Goal: Information Seeking & Learning: Learn about a topic

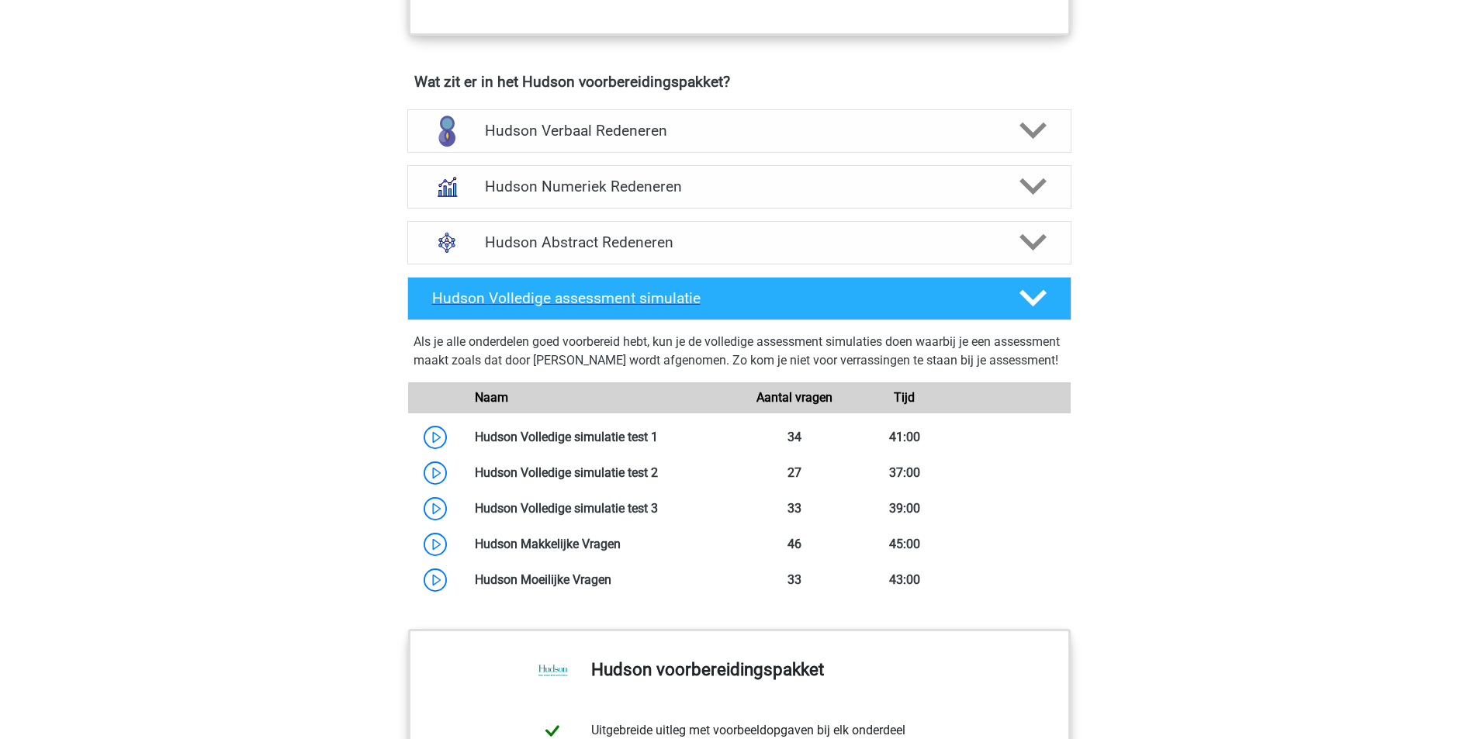
scroll to position [931, 0]
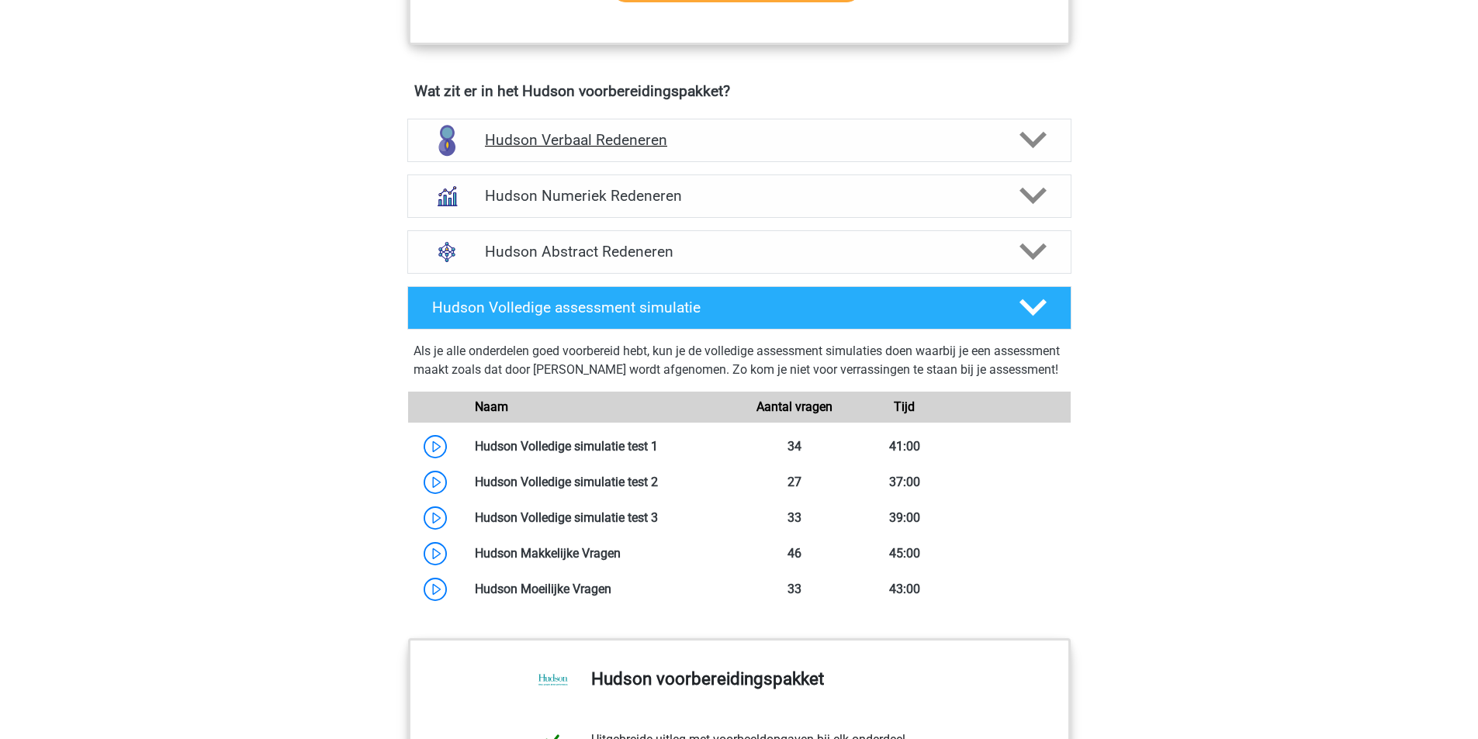
click at [821, 132] on h4 "Hudson Verbaal Redeneren" at bounding box center [739, 140] width 508 height 18
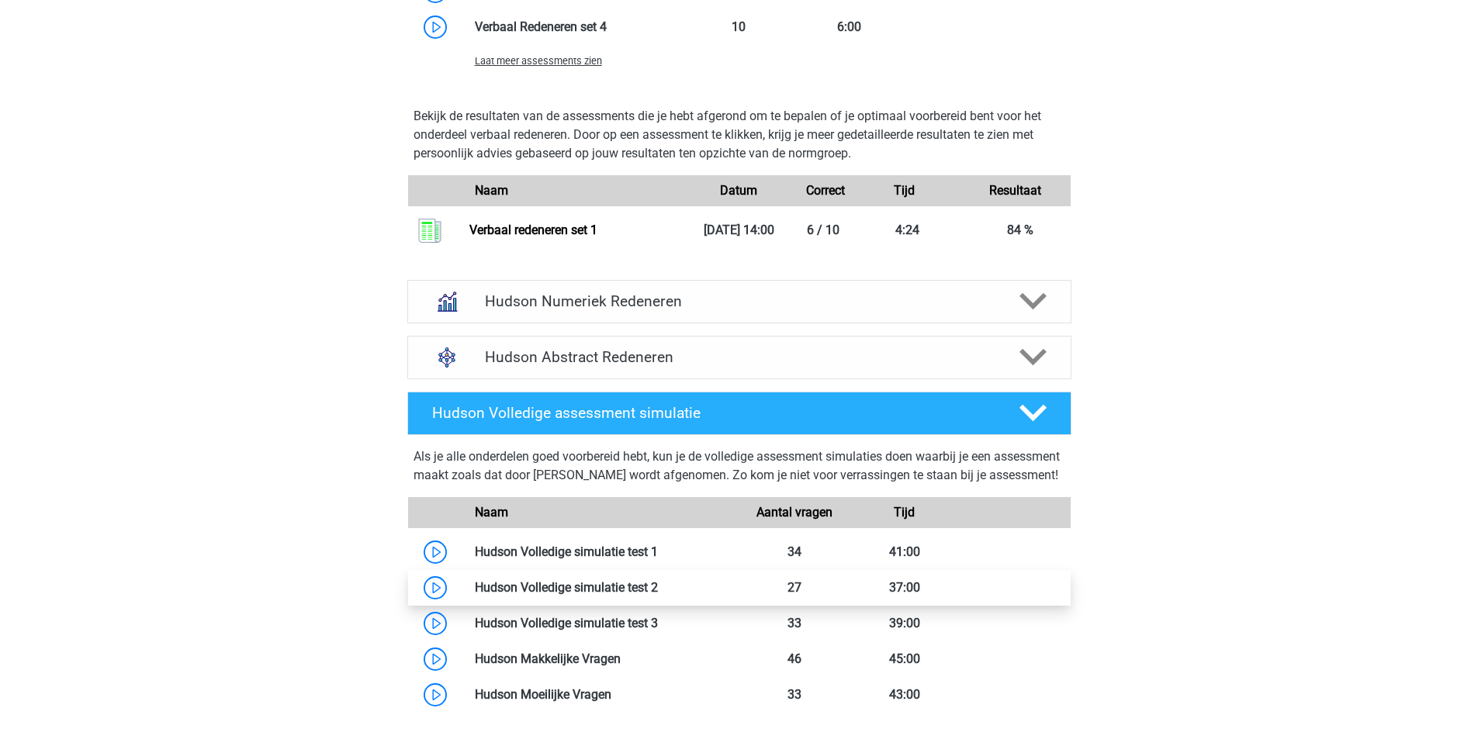
scroll to position [2094, 0]
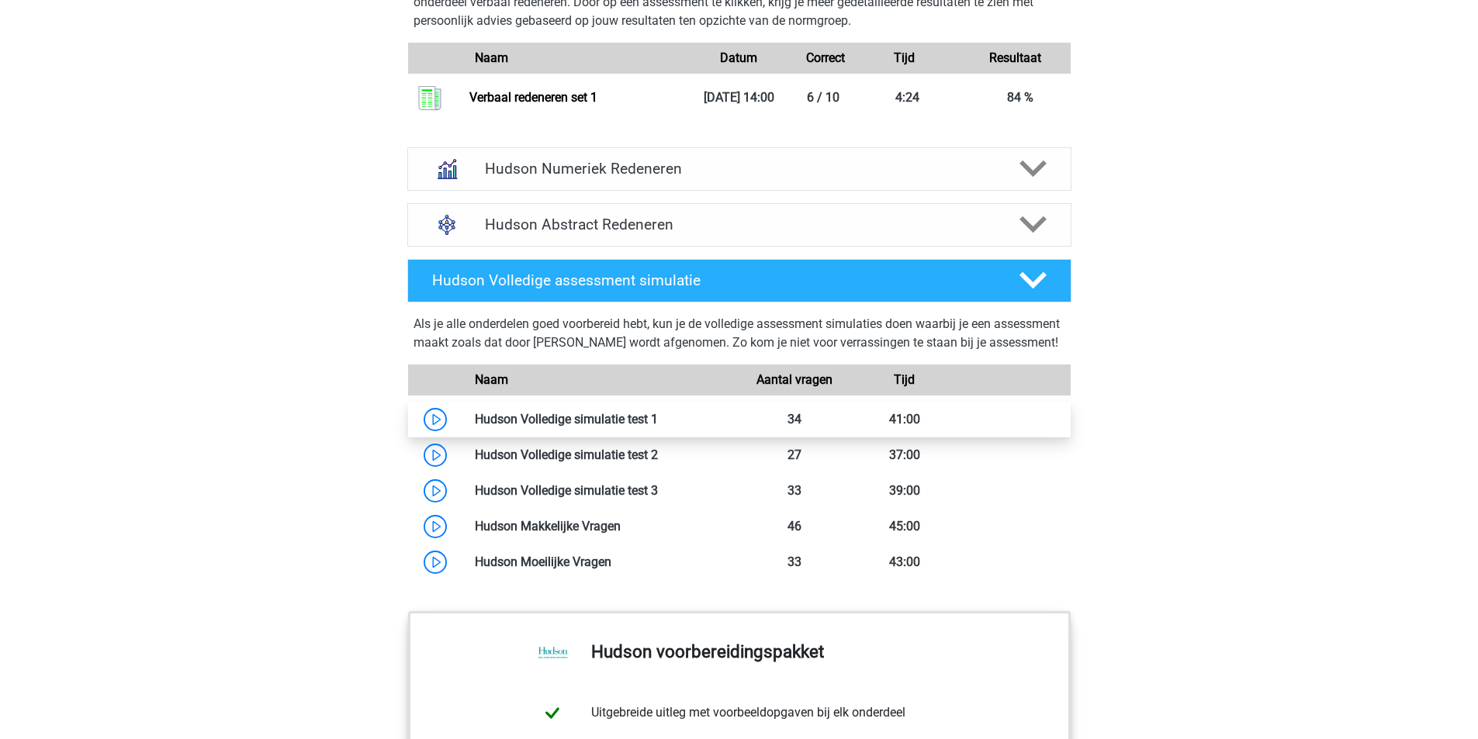
click at [658, 427] on link at bounding box center [658, 419] width 0 height 15
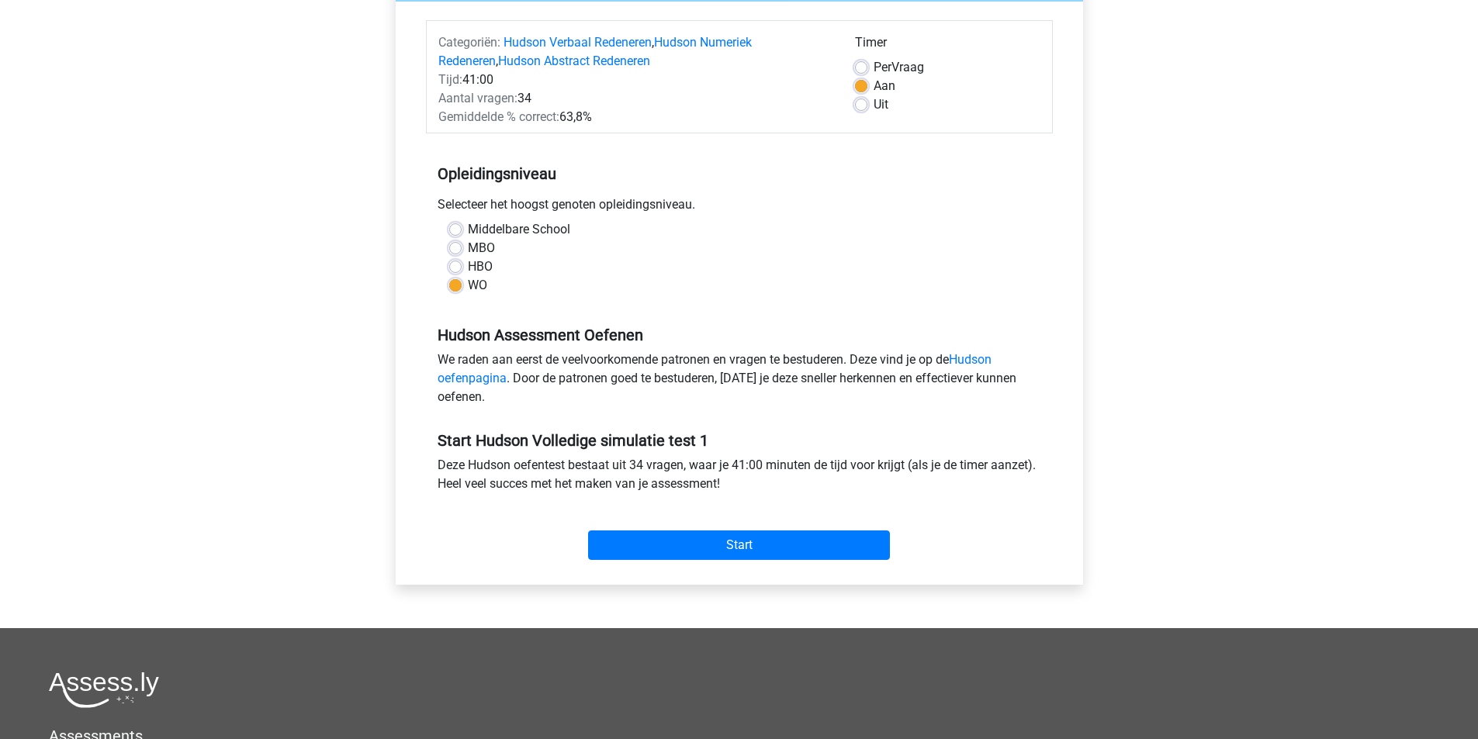
scroll to position [155, 0]
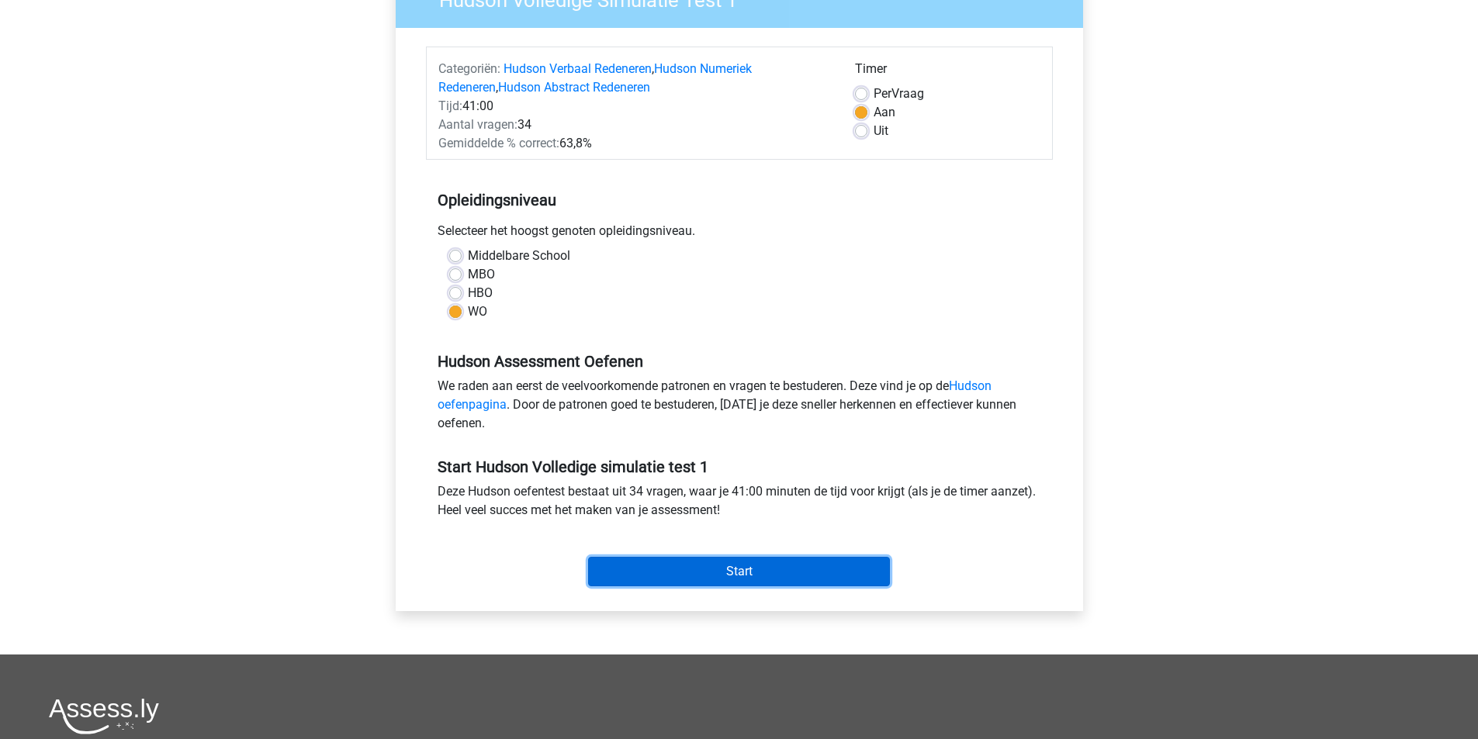
click at [729, 567] on input "Start" at bounding box center [739, 571] width 302 height 29
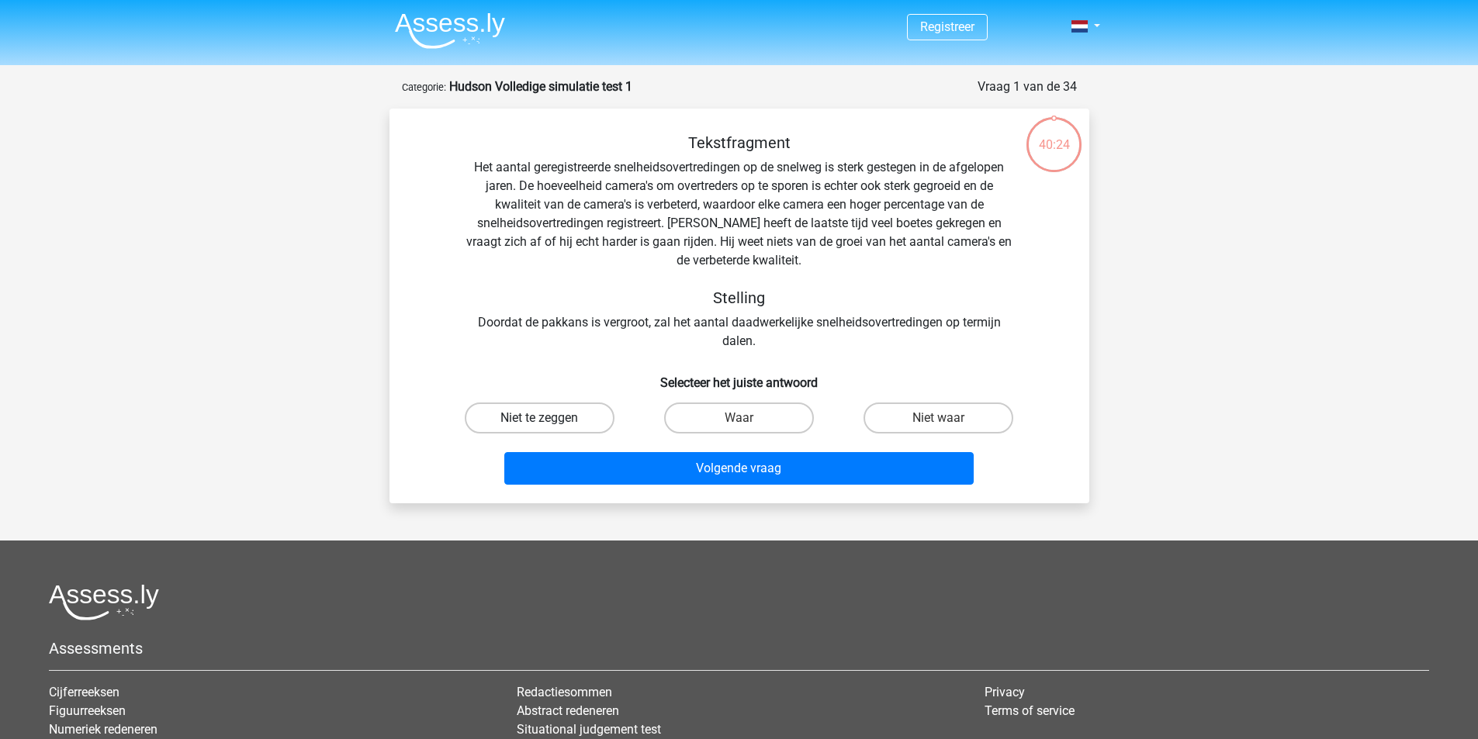
click at [502, 417] on label "Niet te zeggen" at bounding box center [540, 418] width 150 height 31
click at [539, 418] on input "Niet te zeggen" at bounding box center [544, 423] width 10 height 10
radio input "true"
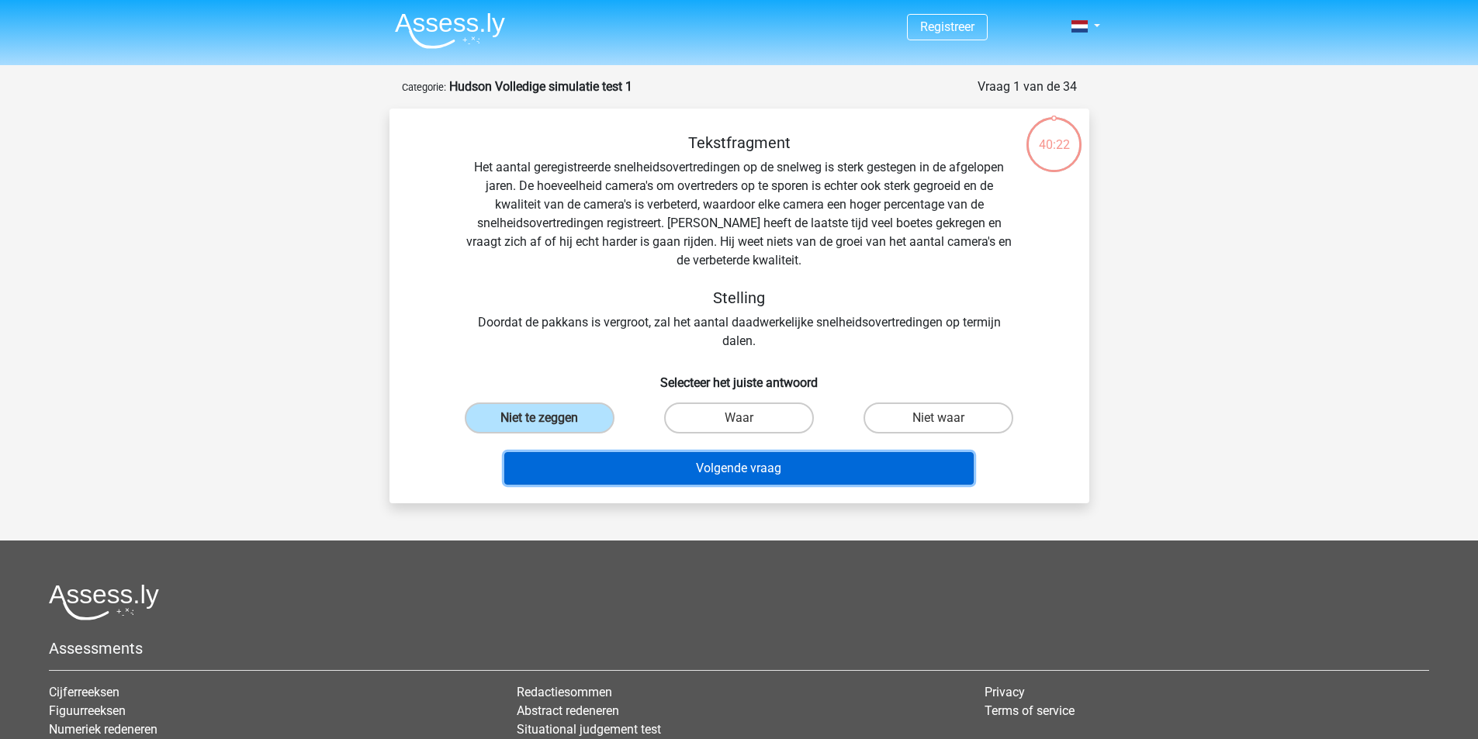
click at [732, 457] on button "Volgende vraag" at bounding box center [738, 468] width 469 height 33
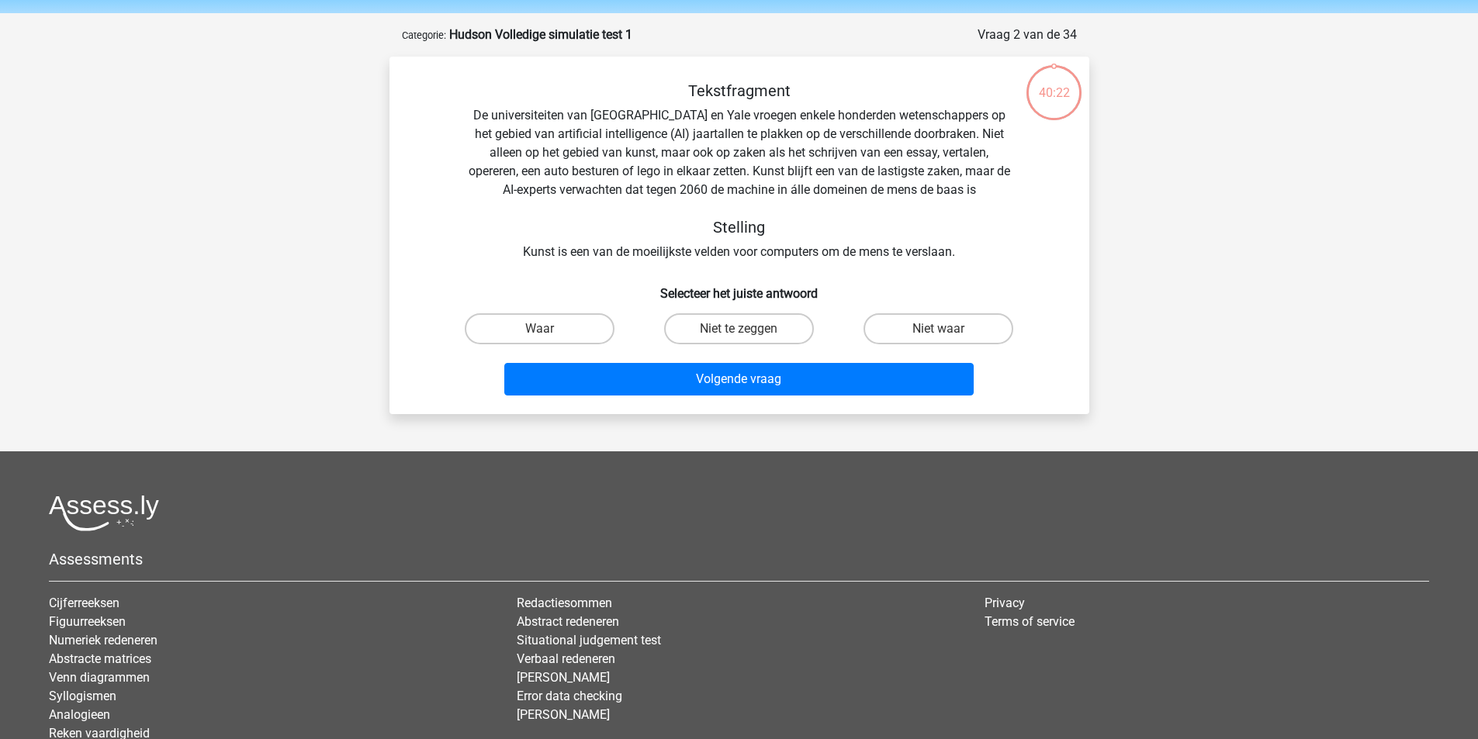
scroll to position [78, 0]
